Goal: Use online tool/utility: Utilize a website feature to perform a specific function

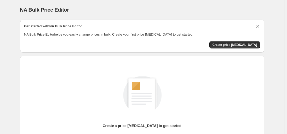
click at [229, 46] on span "Create price [MEDICAL_DATA]" at bounding box center [234, 45] width 45 height 4
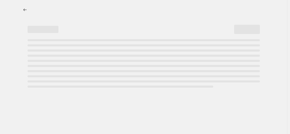
select select "percentage"
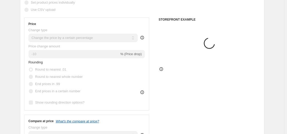
scroll to position [103, 0]
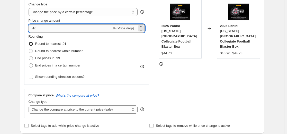
click at [93, 30] on input "-10" at bounding box center [70, 28] width 83 height 8
type input "-1"
type input "-30"
click at [198, 78] on div "STOREFRONT EXAMPLE 2025 Panini [US_STATE][GEOGRAPHIC_DATA] Collegiate Football …" at bounding box center [210, 55] width 102 height 126
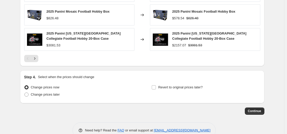
scroll to position [386, 0]
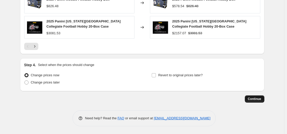
click at [251, 97] on span "Continue" at bounding box center [254, 99] width 13 height 4
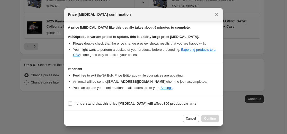
scroll to position [79, 0]
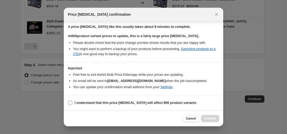
click at [95, 101] on b "I understand that this price [MEDICAL_DATA] will affect 800 product variants" at bounding box center [136, 103] width 122 height 4
click at [72, 101] on input "I understand that this price [MEDICAL_DATA] will affect 800 product variants" at bounding box center [70, 103] width 4 height 4
checkbox input "true"
click at [212, 116] on button "Confirm" at bounding box center [210, 118] width 18 height 7
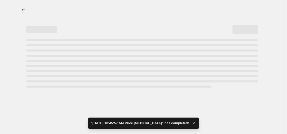
select select "percentage"
